Goal: Transaction & Acquisition: Purchase product/service

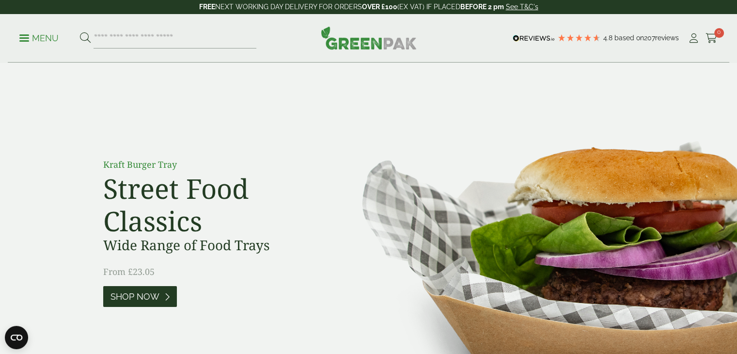
click at [130, 298] on span "Shop Now" at bounding box center [134, 296] width 49 height 11
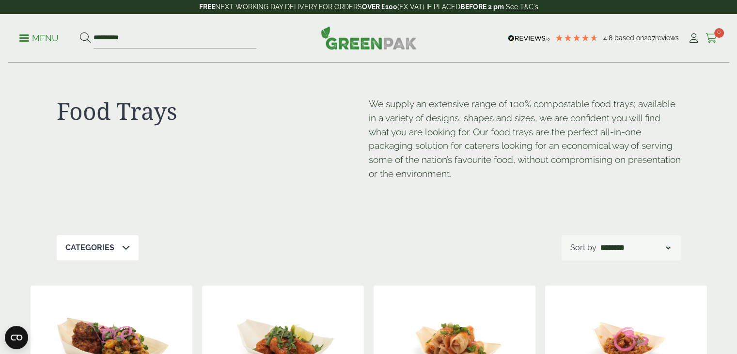
click at [715, 31] on span "0" at bounding box center [719, 33] width 10 height 10
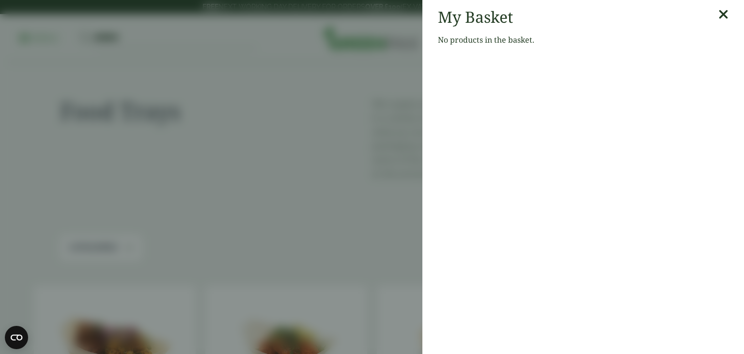
click at [718, 9] on icon at bounding box center [723, 15] width 10 height 14
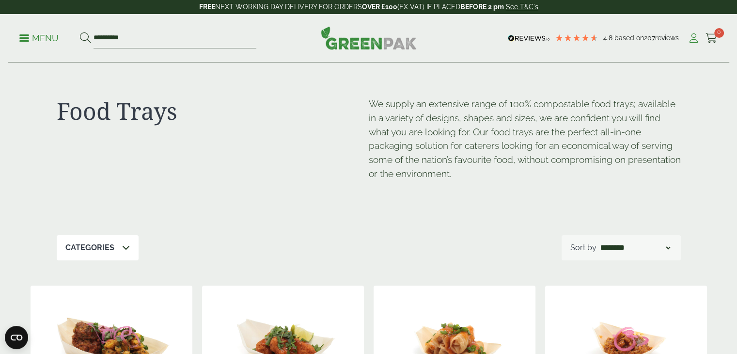
click at [691, 35] on icon at bounding box center [693, 38] width 12 height 10
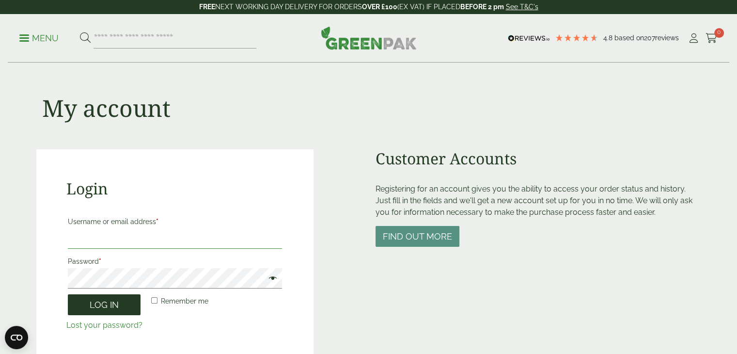
type input "**********"
click at [95, 303] on button "Log in" at bounding box center [104, 304] width 73 height 21
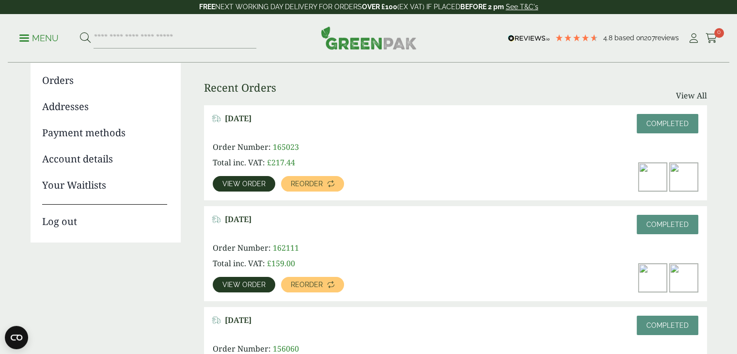
scroll to position [105, 0]
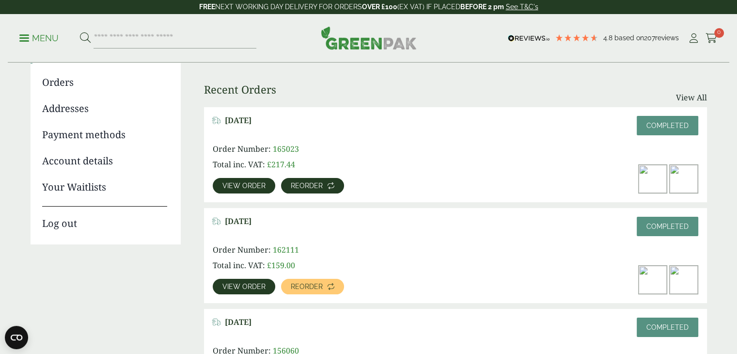
click at [298, 182] on span "Reorder" at bounding box center [307, 185] width 32 height 7
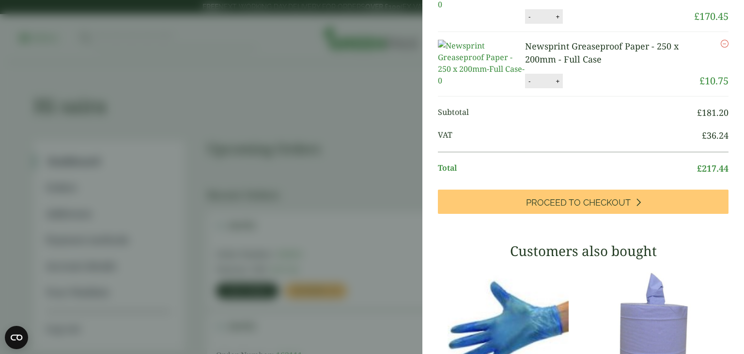
scroll to position [175, 0]
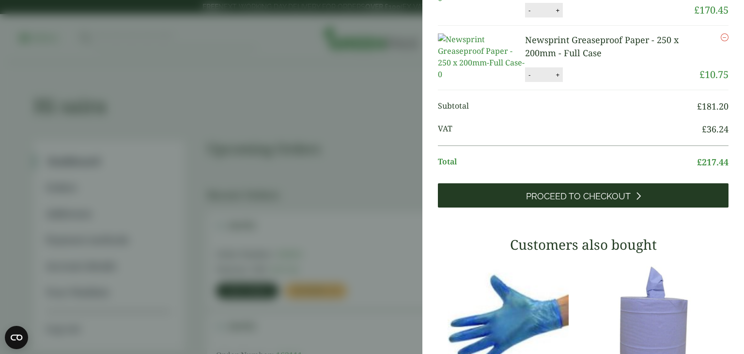
click at [605, 202] on span "Proceed to Checkout" at bounding box center [578, 196] width 105 height 11
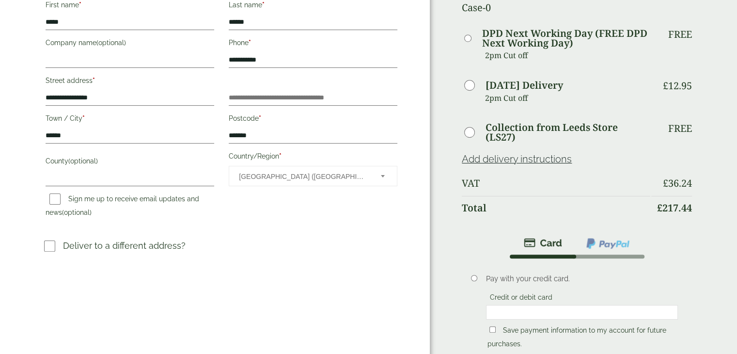
scroll to position [220, 0]
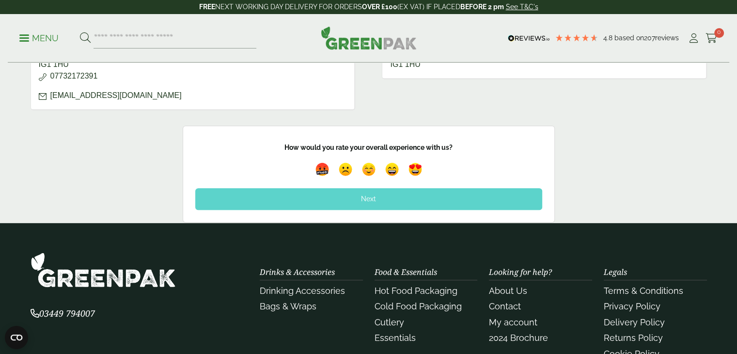
scroll to position [307, 0]
